Goal: Task Accomplishment & Management: Manage account settings

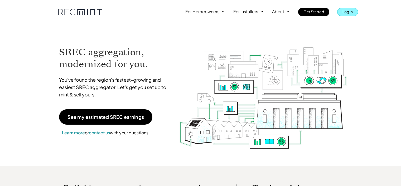
click at [352, 13] on p "Log In" at bounding box center [347, 11] width 10 height 7
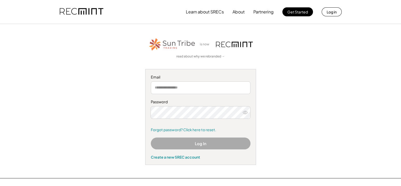
click at [234, 93] on input "email" at bounding box center [201, 87] width 100 height 13
type input "**********"
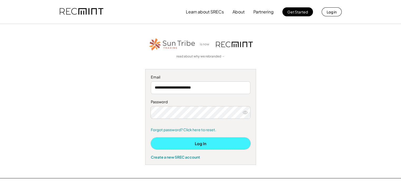
click at [201, 140] on button "Log In" at bounding box center [201, 143] width 100 height 12
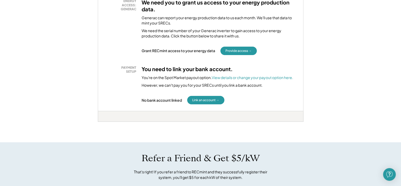
scroll to position [184, 0]
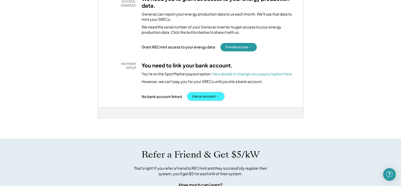
click at [204, 97] on button "Link an account →" at bounding box center [205, 96] width 37 height 8
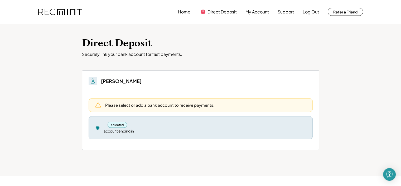
click at [123, 124] on div "selected" at bounding box center [117, 125] width 20 height 6
click at [96, 127] on use at bounding box center [98, 128] width 4 height 4
click at [131, 104] on div "Please select or add a bank account to receive payments." at bounding box center [159, 105] width 109 height 6
click at [213, 10] on button "Direct Deposit" at bounding box center [221, 12] width 29 height 11
click at [187, 13] on button "Home" at bounding box center [184, 12] width 12 height 11
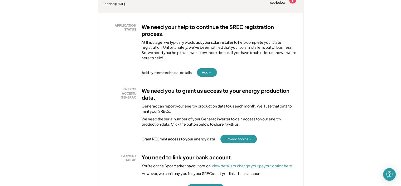
scroll to position [105, 0]
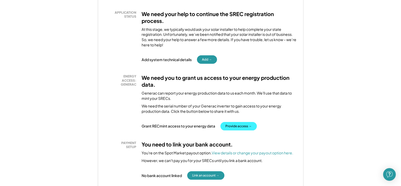
click at [250, 124] on button "Provide access →" at bounding box center [238, 126] width 36 height 8
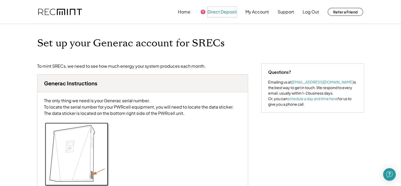
click at [218, 10] on button "Direct Deposit" at bounding box center [221, 12] width 29 height 11
click at [183, 10] on button "Home" at bounding box center [184, 12] width 12 height 11
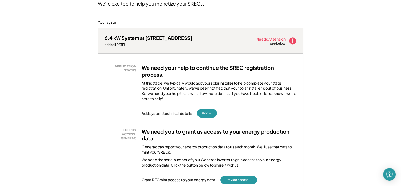
scroll to position [53, 0]
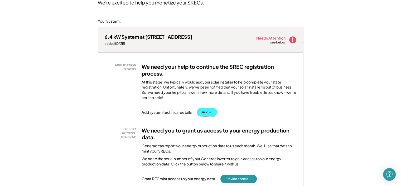
click at [207, 114] on button "Add →" at bounding box center [207, 112] width 20 height 8
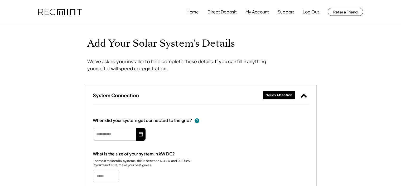
type input "*********"
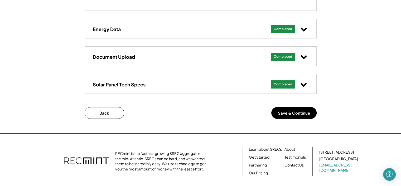
scroll to position [237, 0]
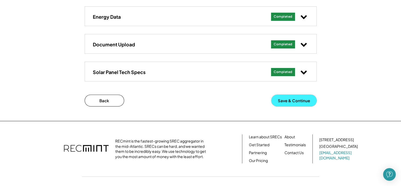
click at [291, 100] on button "Save & Continue" at bounding box center [293, 101] width 45 height 12
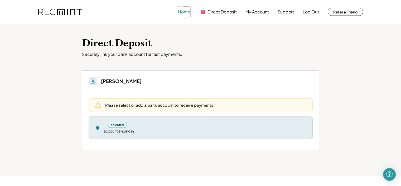
click at [182, 11] on button "Home" at bounding box center [184, 12] width 12 height 11
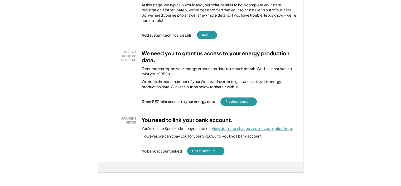
scroll to position [158, 0]
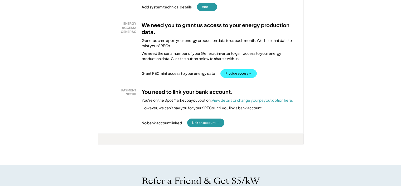
click at [235, 74] on button "Provide access →" at bounding box center [238, 73] width 36 height 8
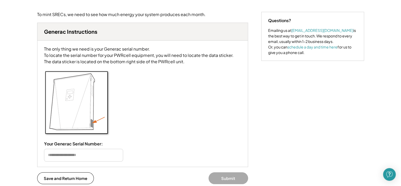
scroll to position [53, 0]
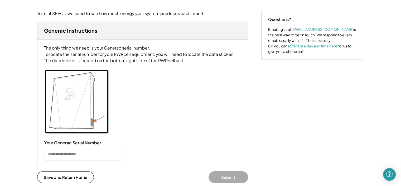
click at [96, 160] on input "input" at bounding box center [83, 154] width 79 height 13
type input "*"
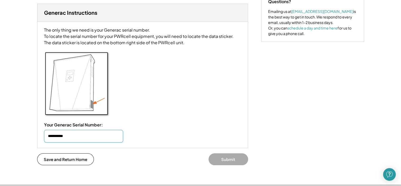
scroll to position [79, 0]
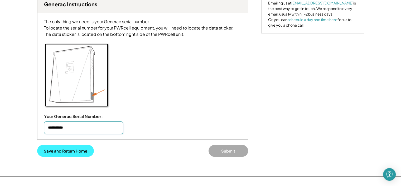
type input "**********"
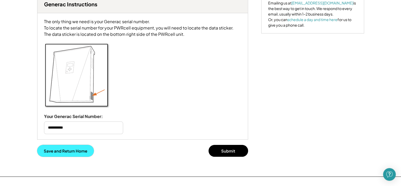
click at [72, 157] on button "Save and Return Home" at bounding box center [65, 151] width 57 height 12
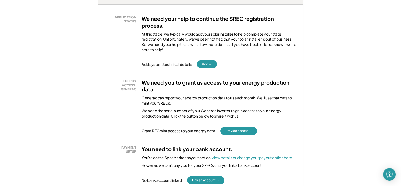
scroll to position [132, 0]
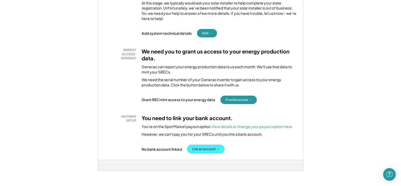
click at [208, 149] on button "Link an account →" at bounding box center [205, 149] width 37 height 8
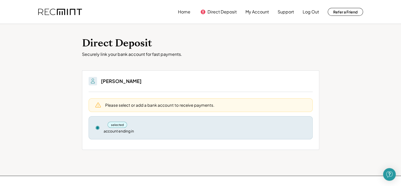
click at [129, 105] on div "Please select or add a bank account to receive payments." at bounding box center [159, 105] width 109 height 6
click at [260, 9] on button "My Account" at bounding box center [256, 12] width 23 height 11
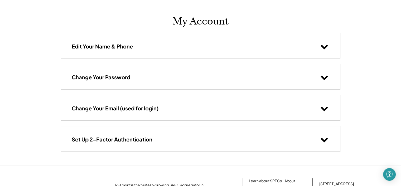
scroll to position [8, 0]
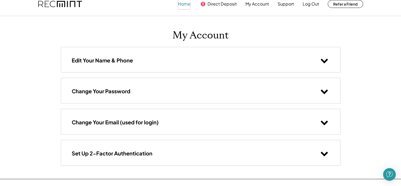
click at [183, 6] on button "Home" at bounding box center [184, 4] width 12 height 11
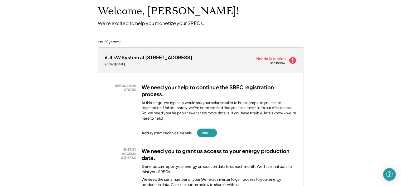
scroll to position [79, 0]
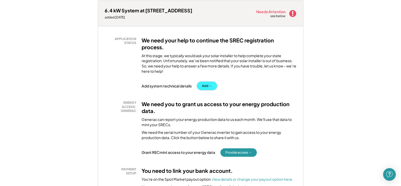
click at [206, 86] on button "Add →" at bounding box center [207, 86] width 20 height 8
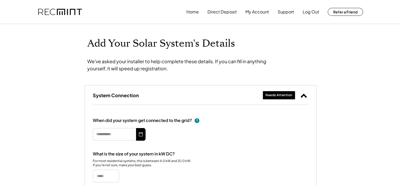
type input "*********"
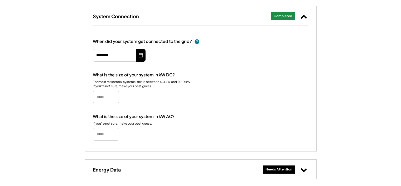
scroll to position [84, 0]
click at [304, 14] on icon at bounding box center [303, 16] width 7 height 7
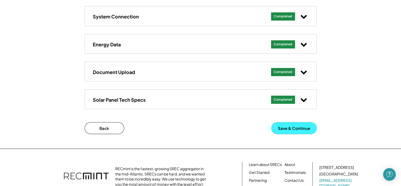
click at [284, 127] on button "Save & Continue" at bounding box center [293, 128] width 45 height 12
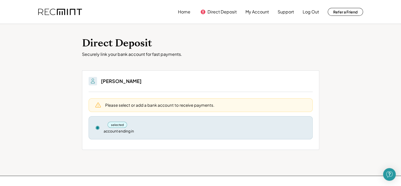
click at [121, 81] on h3 "John Paul Whitney" at bounding box center [121, 81] width 41 height 6
click at [119, 122] on div "selected" at bounding box center [117, 125] width 20 height 6
click at [99, 127] on use at bounding box center [98, 128] width 4 height 4
click at [96, 127] on use at bounding box center [98, 128] width 4 height 4
click at [106, 107] on div "Please select or add a bank account to receive payments." at bounding box center [159, 105] width 109 height 6
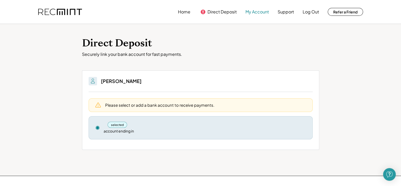
click at [250, 12] on button "My Account" at bounding box center [256, 12] width 23 height 11
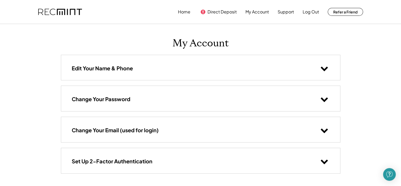
click at [322, 67] on icon at bounding box center [324, 68] width 8 height 8
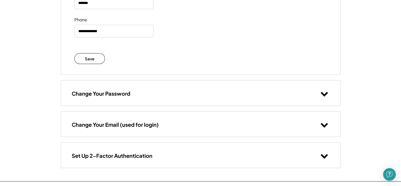
scroll to position [132, 0]
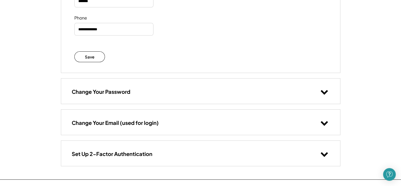
click at [323, 91] on icon at bounding box center [324, 92] width 8 height 8
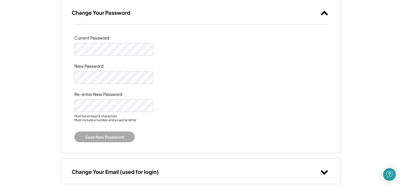
scroll to position [263, 0]
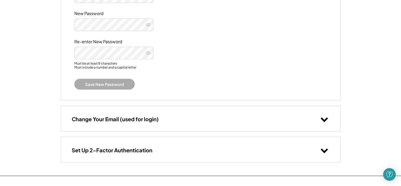
click at [326, 117] on icon at bounding box center [324, 119] width 8 height 8
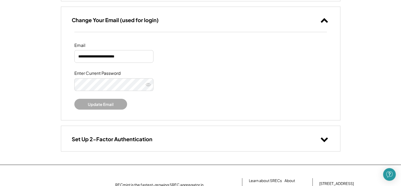
scroll to position [395, 0]
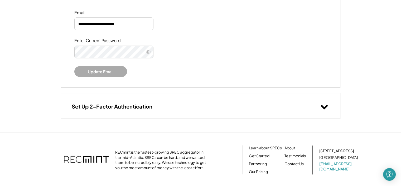
click at [326, 106] on use at bounding box center [323, 107] width 7 height 4
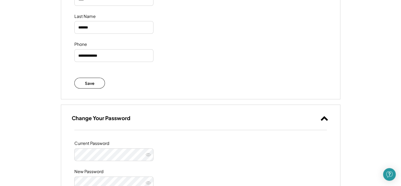
scroll to position [0, 0]
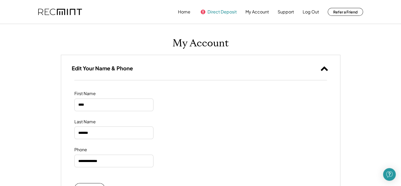
click at [215, 13] on button "Direct Deposit" at bounding box center [221, 12] width 29 height 11
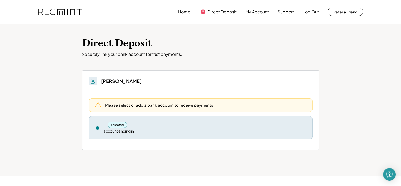
click at [120, 125] on div "selected" at bounding box center [117, 125] width 20 height 6
click at [95, 127] on icon at bounding box center [97, 127] width 5 height 5
click at [98, 126] on use at bounding box center [98, 128] width 4 height 4
drag, startPoint x: 98, startPoint y: 126, endPoint x: 115, endPoint y: 117, distance: 19.9
click at [98, 126] on icon at bounding box center [97, 127] width 5 height 5
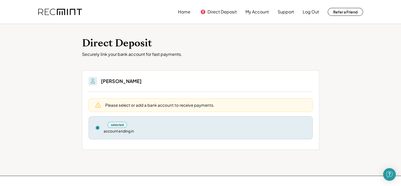
click at [124, 110] on div "Please select or add a bank account to receive payments." at bounding box center [200, 105] width 224 height 14
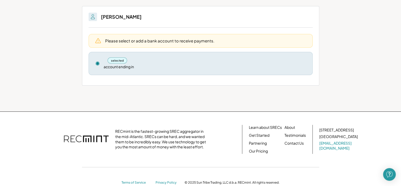
scroll to position [76, 0]
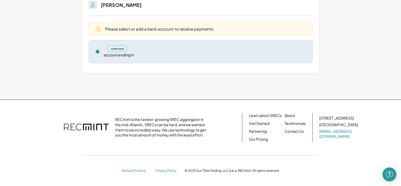
click at [391, 174] on img "Open Intercom Messenger" at bounding box center [389, 174] width 7 height 7
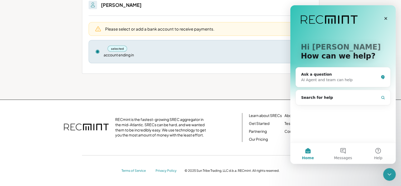
scroll to position [0, 0]
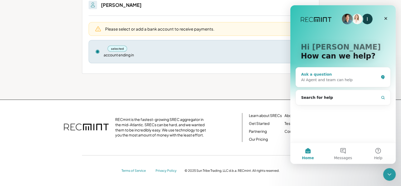
click at [326, 78] on div "AI Agent and team can help" at bounding box center [339, 80] width 77 height 6
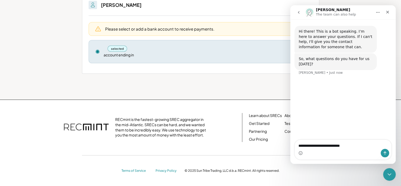
type textarea "**********"
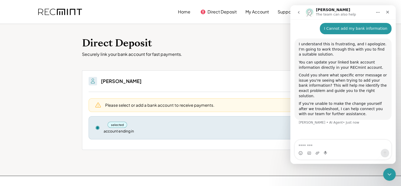
click at [328, 146] on textarea "Message…" at bounding box center [342, 144] width 96 height 9
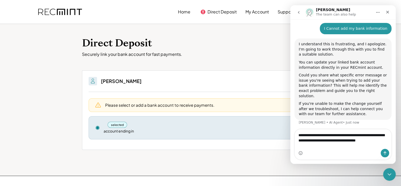
scroll to position [45, 0]
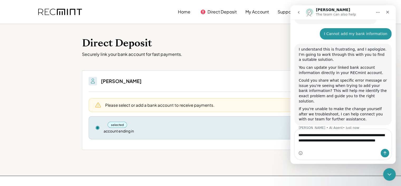
type textarea "**********"
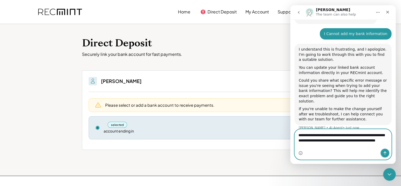
click at [381, 154] on button "Send a message…" at bounding box center [384, 153] width 8 height 8
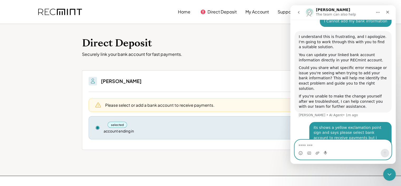
scroll to position [62, 0]
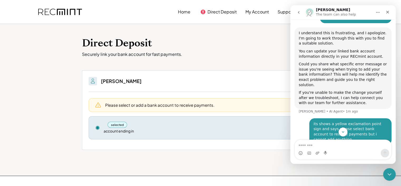
click at [98, 128] on use at bounding box center [98, 128] width 4 height 4
drag, startPoint x: 98, startPoint y: 128, endPoint x: 108, endPoint y: 125, distance: 10.6
click at [98, 127] on use at bounding box center [98, 128] width 4 height 4
click at [112, 125] on div "selected" at bounding box center [117, 125] width 20 height 6
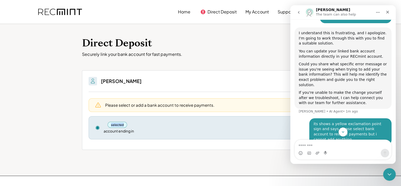
click at [132, 118] on div "selected account ending in Remove" at bounding box center [200, 127] width 224 height 23
click at [122, 124] on div "selected" at bounding box center [117, 125] width 20 height 6
click at [172, 118] on div "selected account ending in Remove" at bounding box center [200, 127] width 224 height 23
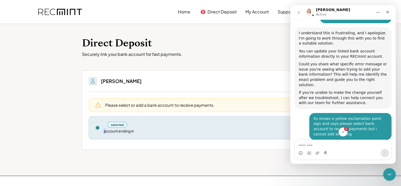
scroll to position [127, 0]
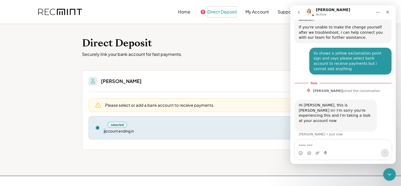
click at [222, 10] on button "Direct Deposit" at bounding box center [221, 12] width 29 height 11
click at [220, 9] on button "Direct Deposit" at bounding box center [221, 12] width 29 height 11
click at [185, 12] on button "Home" at bounding box center [184, 12] width 12 height 11
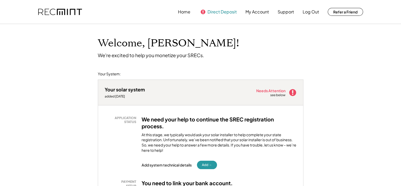
click at [220, 11] on button "Direct Deposit" at bounding box center [221, 12] width 29 height 11
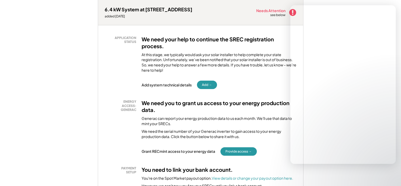
scroll to position [79, 0]
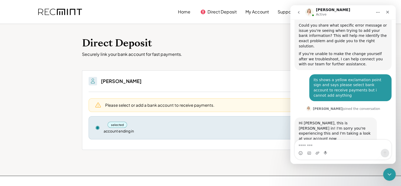
scroll to position [122, 0]
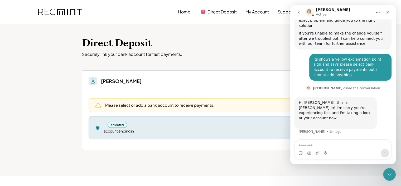
click at [202, 11] on use at bounding box center [202, 11] width 5 height 5
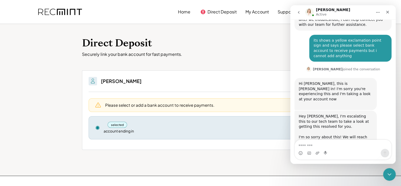
scroll to position [150, 0]
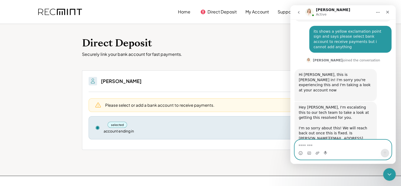
click at [345, 147] on textarea "Message…" at bounding box center [342, 144] width 96 height 9
type textarea "*********"
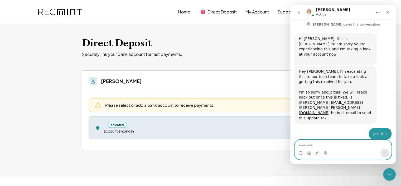
scroll to position [194, 0]
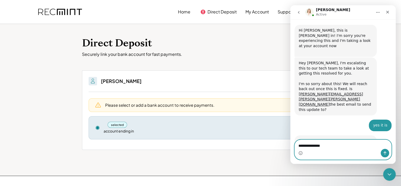
type textarea "**********"
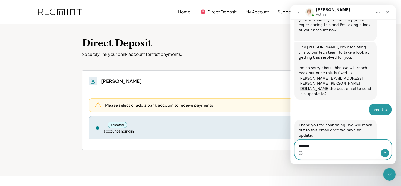
type textarea "*********"
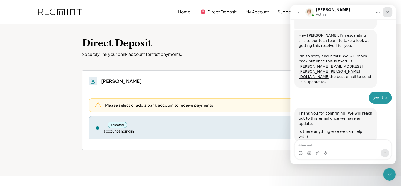
click at [386, 10] on icon "Close" at bounding box center [387, 12] width 4 height 4
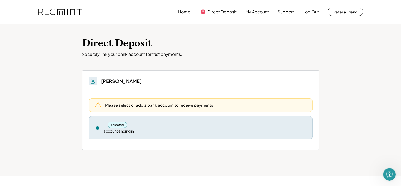
scroll to position [221, 0]
click at [186, 10] on button "Home" at bounding box center [184, 12] width 12 height 11
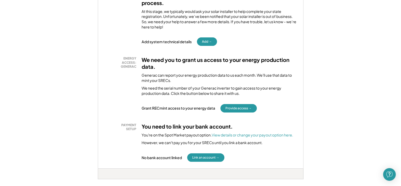
scroll to position [53, 0]
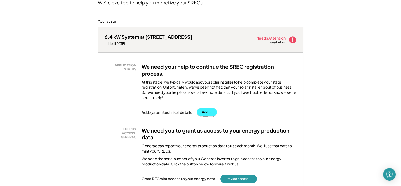
click at [210, 115] on button "Add →" at bounding box center [207, 112] width 20 height 8
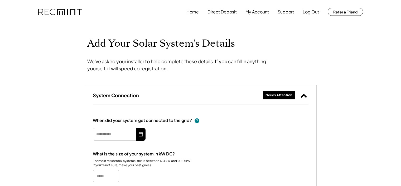
type input "*********"
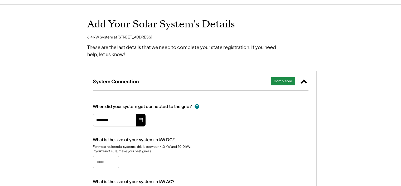
scroll to position [53, 0]
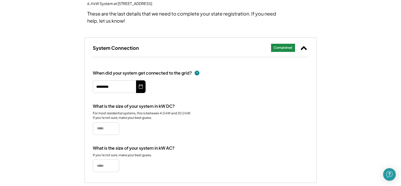
click at [302, 48] on use at bounding box center [303, 48] width 6 height 4
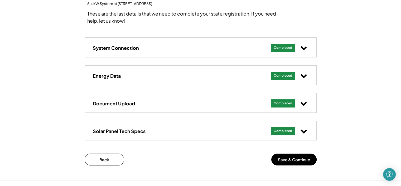
scroll to position [0, 0]
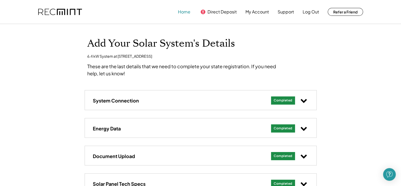
click at [182, 13] on button "Home" at bounding box center [184, 12] width 12 height 11
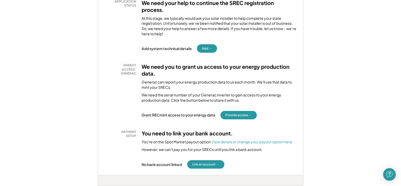
scroll to position [132, 0]
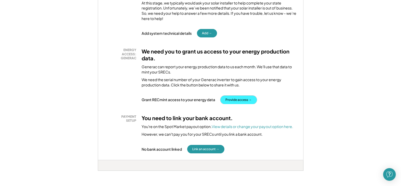
click at [247, 102] on button "Provide access →" at bounding box center [238, 100] width 36 height 8
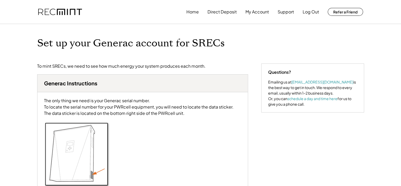
type input "**********"
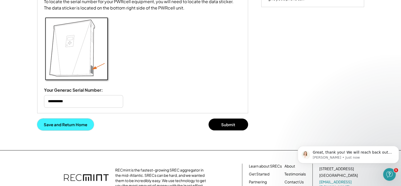
click at [83, 130] on button "Save and Return Home" at bounding box center [65, 125] width 57 height 12
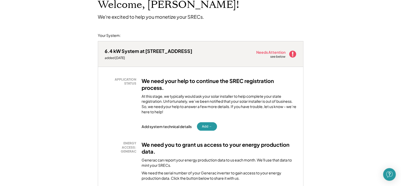
scroll to position [132, 0]
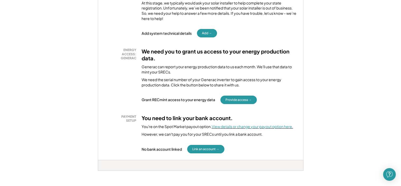
click at [227, 126] on font "View details or change your payout option here." at bounding box center [252, 126] width 81 height 5
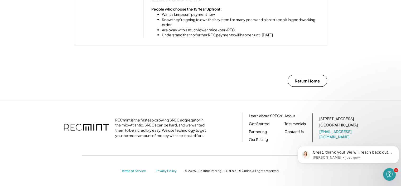
scroll to position [528, 0]
click at [310, 83] on button "Return Home" at bounding box center [307, 81] width 40 height 12
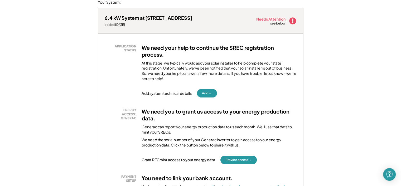
scroll to position [158, 0]
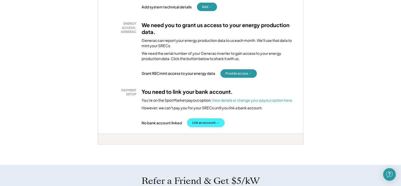
click at [203, 120] on button "Link an account →" at bounding box center [205, 123] width 37 height 8
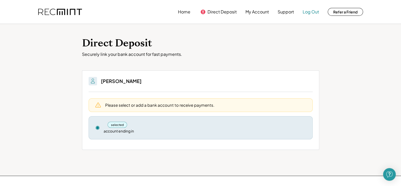
click at [314, 10] on button "Log Out" at bounding box center [310, 12] width 16 height 11
